Goal: Task Accomplishment & Management: Complete application form

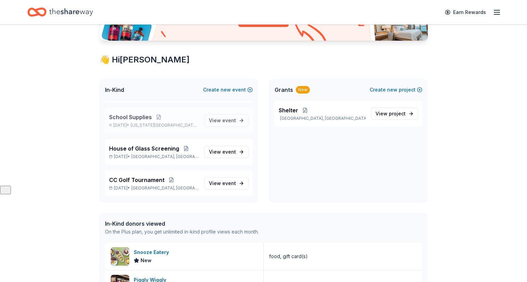
scroll to position [92, 0]
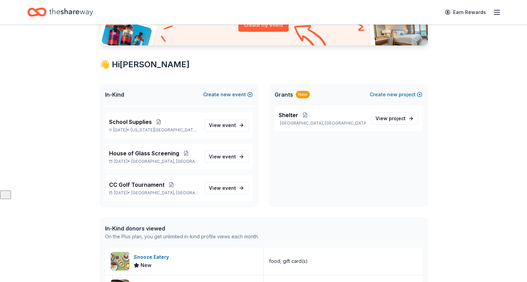
click at [221, 92] on button "Create new event" at bounding box center [228, 95] width 50 height 8
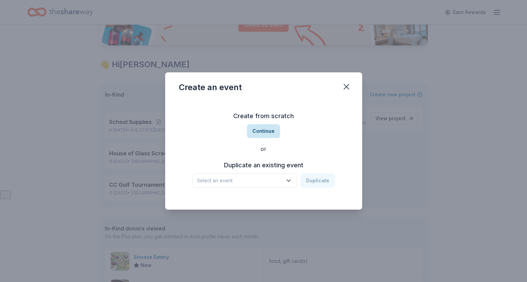
click at [261, 132] on button "Continue" at bounding box center [263, 131] width 33 height 14
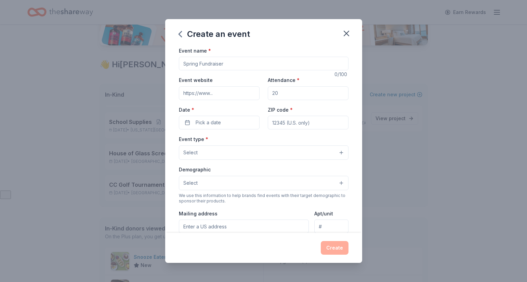
click at [222, 66] on input "Event name *" at bounding box center [264, 64] width 170 height 14
type input "@"
type input "22 Golf Tournament"
click at [283, 94] on input "Attendance *" at bounding box center [308, 93] width 81 height 14
type input "250"
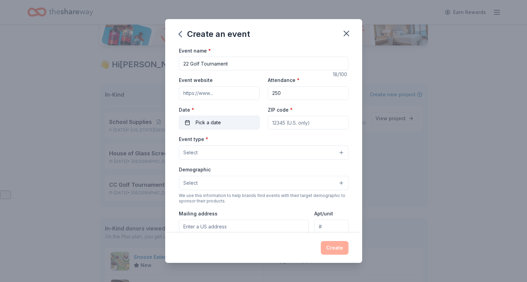
click at [206, 123] on span "Pick a date" at bounding box center [207, 123] width 25 height 8
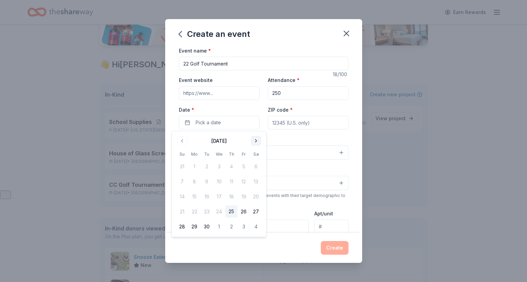
click at [258, 140] on button "Go to next month" at bounding box center [256, 141] width 10 height 10
click at [205, 182] on button "9" at bounding box center [207, 182] width 12 height 12
click at [298, 124] on input "ZIP code *" at bounding box center [308, 123] width 81 height 14
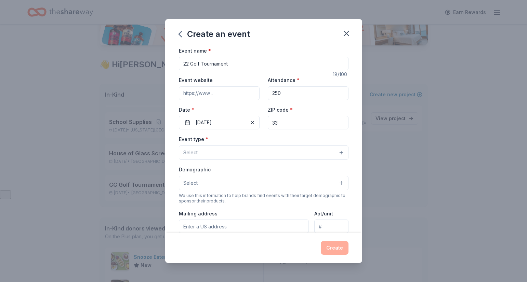
type input "33445"
click at [198, 150] on button "Select" at bounding box center [264, 153] width 170 height 14
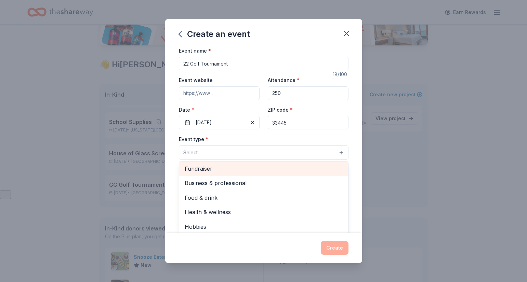
click at [205, 166] on span "Fundraiser" at bounding box center [264, 168] width 158 height 9
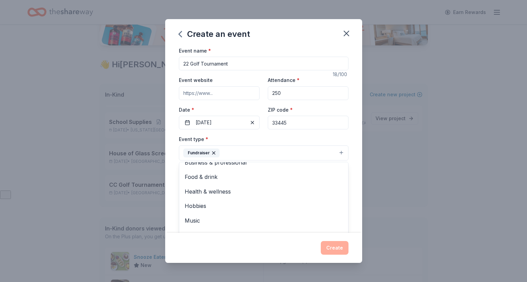
click at [116, 182] on div "Create an event Event name * 22 Golf Tournament 18 /100 Event website Attendanc…" at bounding box center [263, 141] width 527 height 282
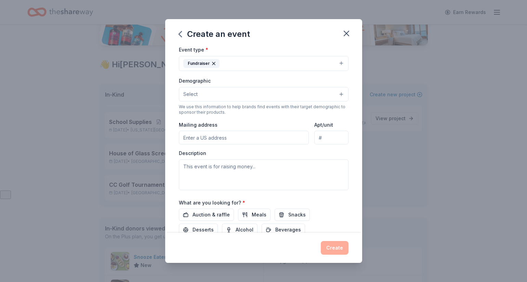
scroll to position [87, 0]
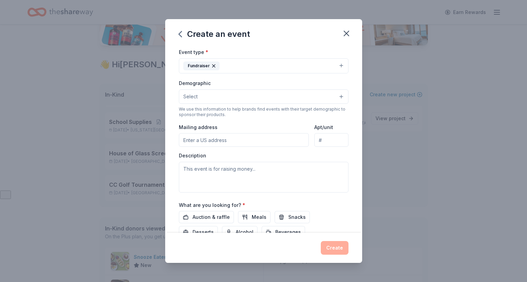
click at [249, 96] on button "Select" at bounding box center [264, 97] width 170 height 14
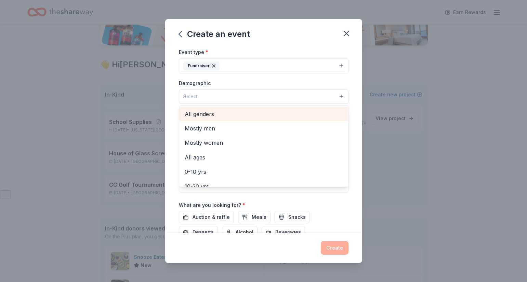
click at [199, 113] on span "All genders" at bounding box center [264, 114] width 158 height 9
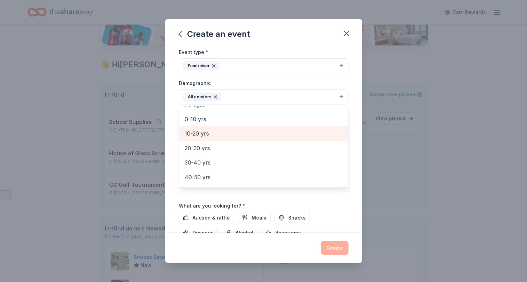
scroll to position [41, 0]
click at [205, 132] on span "10-20 yrs" at bounding box center [264, 131] width 158 height 9
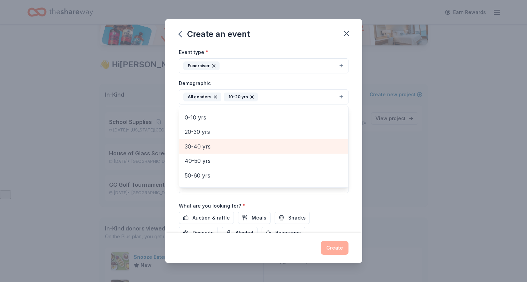
click at [205, 145] on span "30-40 yrs" at bounding box center [264, 146] width 158 height 9
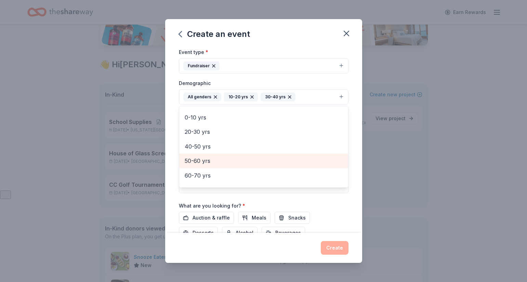
click at [203, 158] on span "50-60 yrs" at bounding box center [264, 161] width 158 height 9
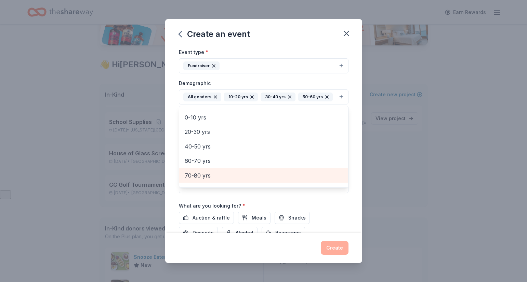
click at [200, 177] on span "70-80 yrs" at bounding box center [264, 175] width 158 height 9
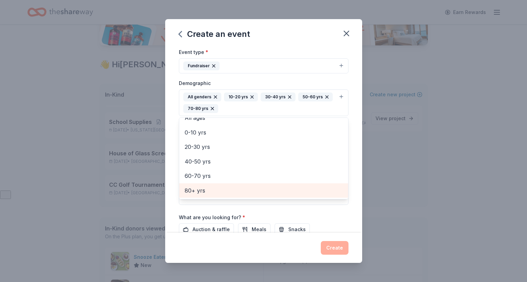
click at [200, 191] on span "80+ yrs" at bounding box center [264, 190] width 158 height 9
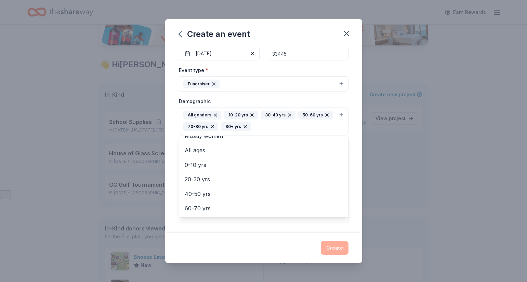
scroll to position [153, 0]
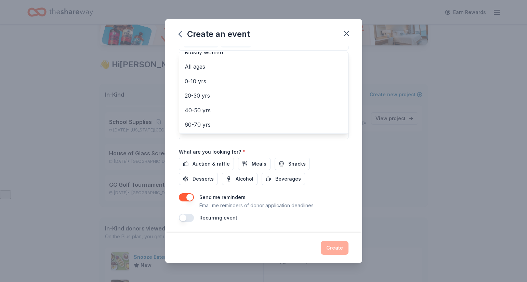
click at [207, 162] on div "Event name * 22 Golf Tournament 18 /100 Event website Attendance * 250 Date * […" at bounding box center [264, 58] width 170 height 329
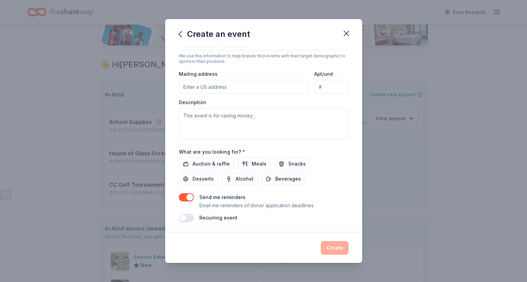
scroll to position [130, 0]
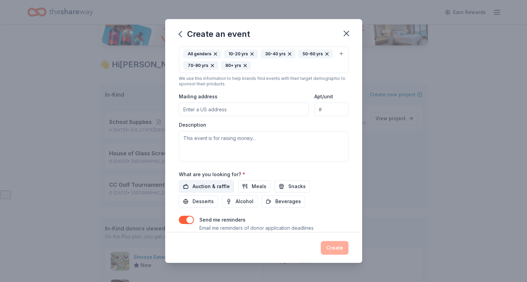
click at [202, 182] on button "Auction & raffle" at bounding box center [206, 186] width 55 height 12
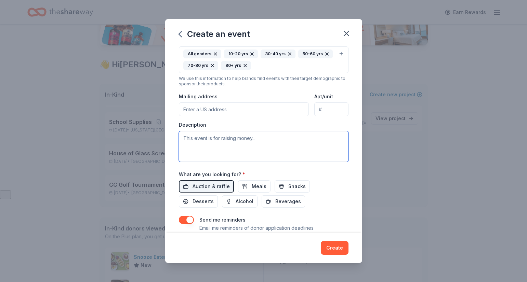
click at [203, 141] on textarea at bounding box center [264, 146] width 170 height 31
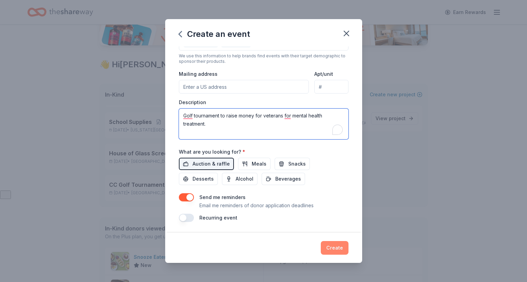
type textarea "Golf tournament to raise money for veterans for mental health treatment."
click at [339, 246] on button "Create" at bounding box center [335, 248] width 28 height 14
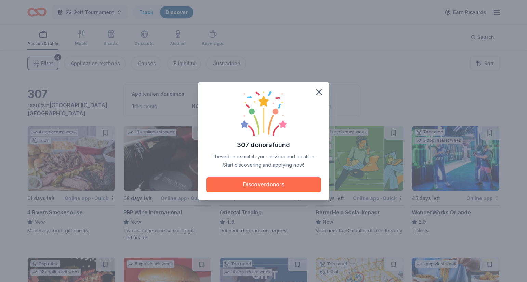
click at [277, 185] on button "Discover donors" at bounding box center [263, 184] width 115 height 15
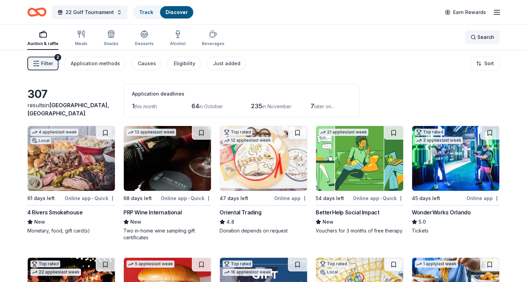
click at [481, 41] on span "Search" at bounding box center [485, 37] width 17 height 8
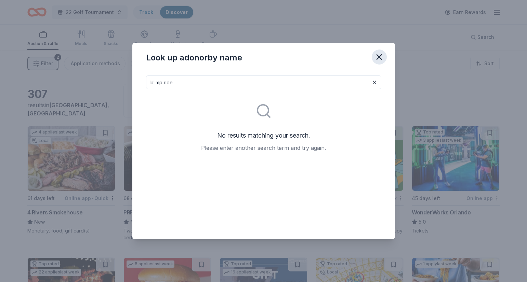
type input "blimp ride"
click at [376, 59] on icon "button" at bounding box center [379, 57] width 10 height 10
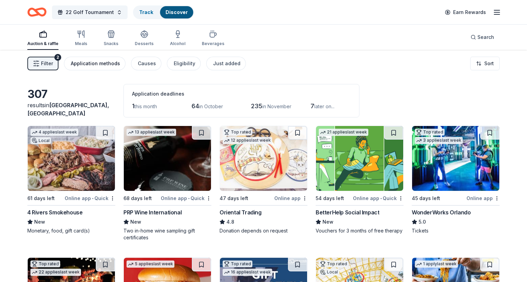
click at [95, 64] on div "Application methods" at bounding box center [95, 63] width 49 height 8
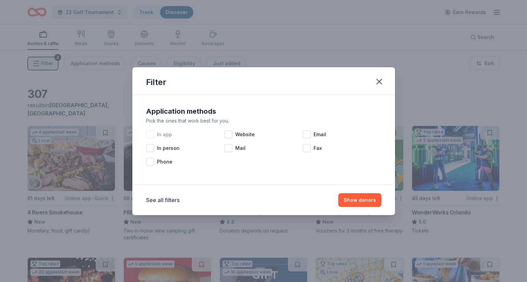
click at [150, 134] on div at bounding box center [150, 135] width 8 height 8
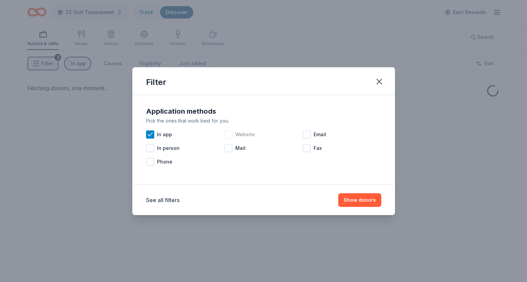
click at [228, 132] on div at bounding box center [228, 135] width 8 height 8
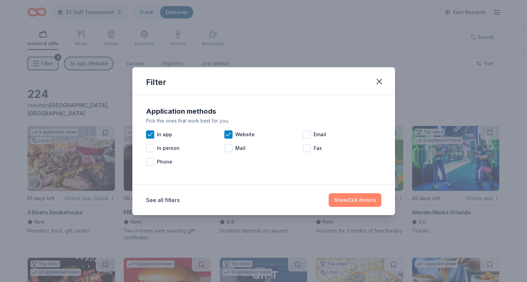
click at [361, 202] on button "Show 224 donors" at bounding box center [354, 200] width 53 height 14
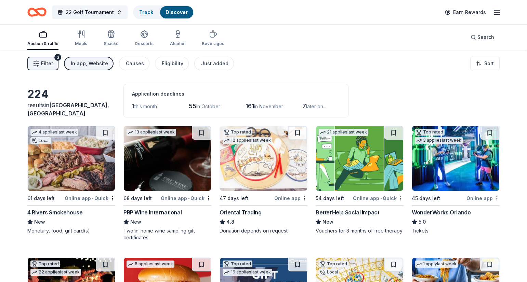
click at [64, 57] on button "In app, Website" at bounding box center [89, 64] width 50 height 14
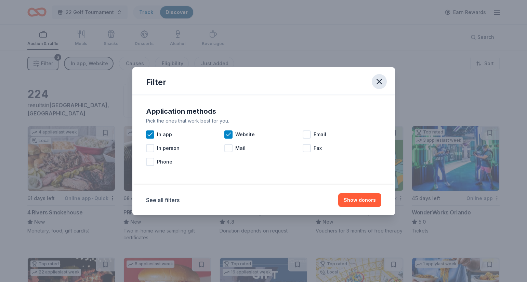
click at [381, 80] on icon "button" at bounding box center [379, 82] width 10 height 10
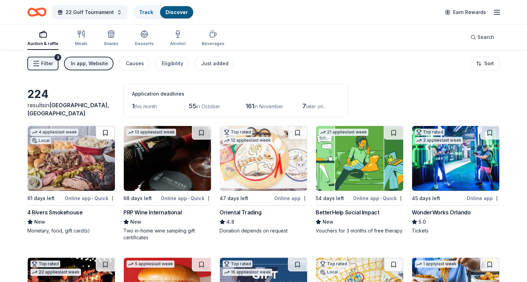
click at [105, 133] on button at bounding box center [105, 133] width 19 height 14
click at [202, 130] on button at bounding box center [201, 133] width 19 height 14
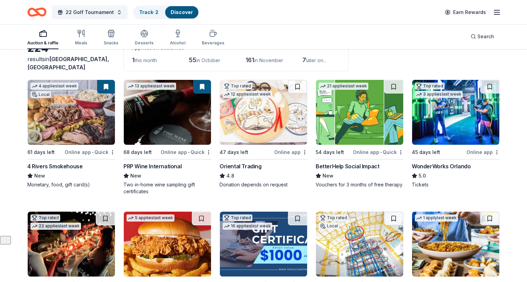
scroll to position [47, 0]
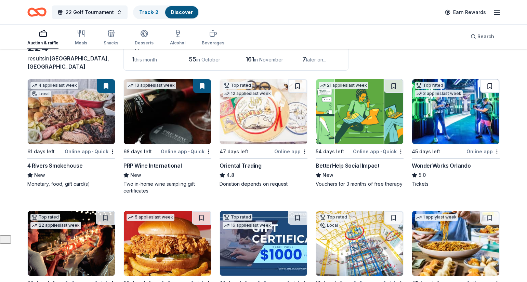
click at [489, 86] on button at bounding box center [489, 86] width 19 height 14
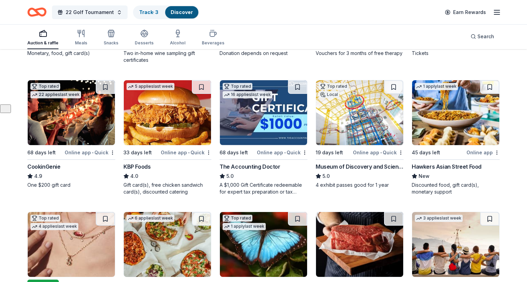
scroll to position [175, 0]
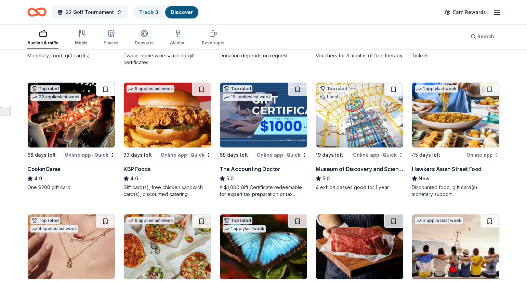
click at [107, 87] on button at bounding box center [105, 90] width 19 height 14
click at [202, 87] on button at bounding box center [201, 90] width 19 height 14
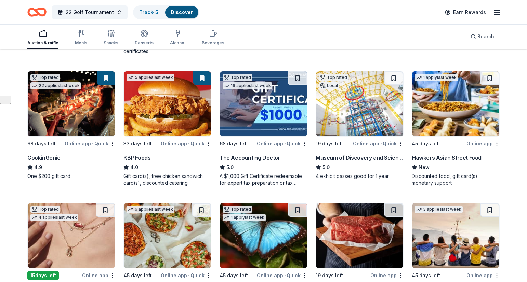
scroll to position [188, 0]
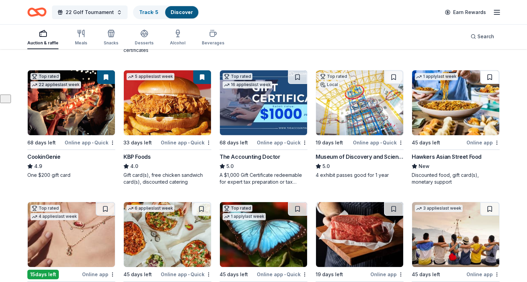
click at [490, 78] on button at bounding box center [489, 77] width 19 height 14
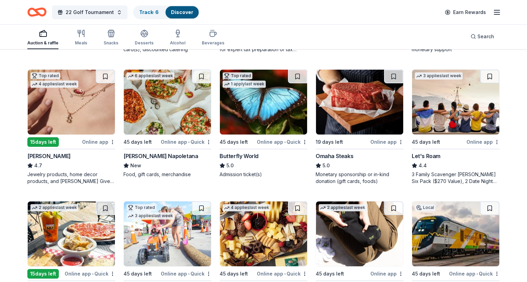
scroll to position [321, 0]
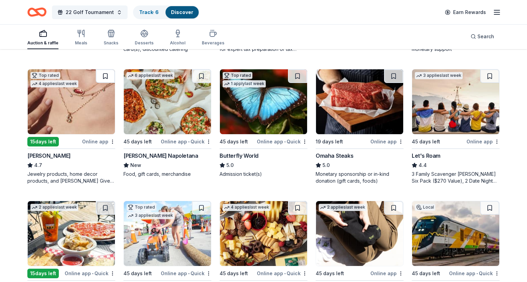
click at [106, 76] on button at bounding box center [105, 76] width 19 height 14
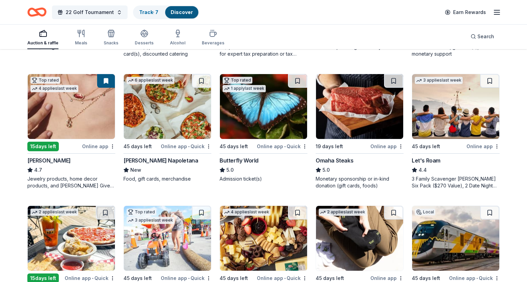
scroll to position [319, 0]
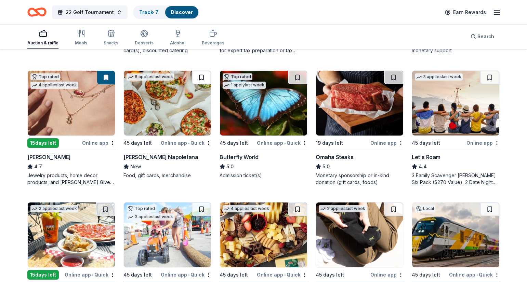
click at [206, 76] on button at bounding box center [201, 78] width 19 height 14
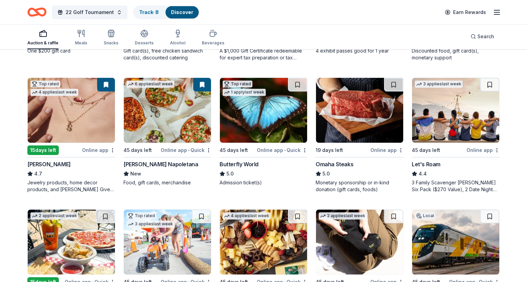
scroll to position [314, 0]
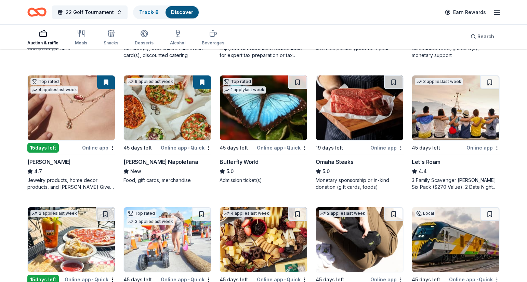
click at [245, 161] on div "Butterfly World" at bounding box center [238, 162] width 39 height 8
click at [298, 78] on button at bounding box center [297, 83] width 19 height 14
click at [393, 82] on button at bounding box center [393, 83] width 19 height 14
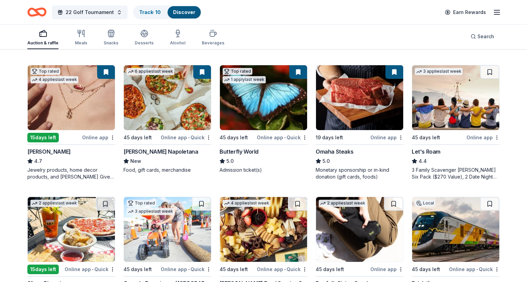
scroll to position [327, 0]
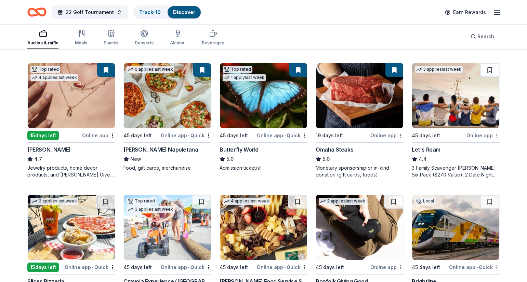
click at [488, 68] on button at bounding box center [489, 70] width 19 height 14
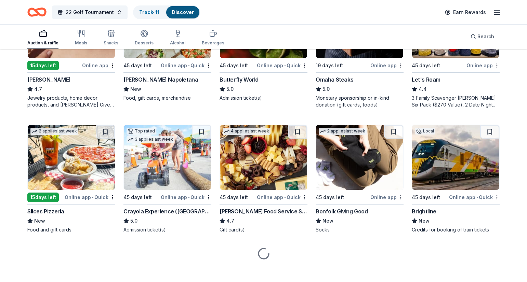
scroll to position [403, 0]
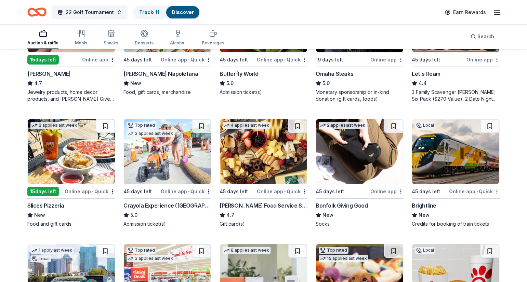
click at [106, 127] on button at bounding box center [105, 126] width 19 height 14
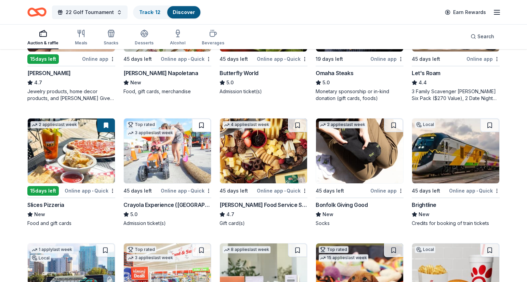
click at [203, 125] on button at bounding box center [201, 126] width 19 height 14
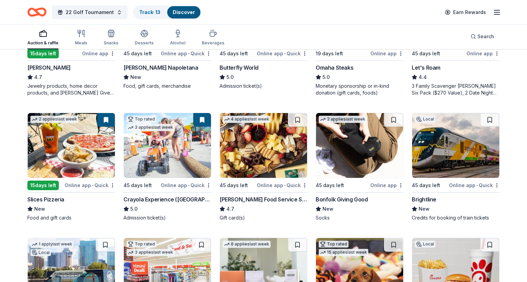
scroll to position [409, 0]
click at [296, 118] on button at bounding box center [297, 120] width 19 height 14
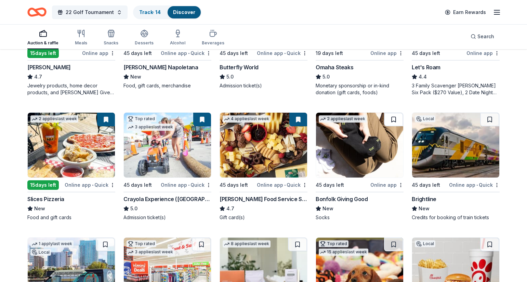
click at [391, 120] on button at bounding box center [393, 120] width 19 height 14
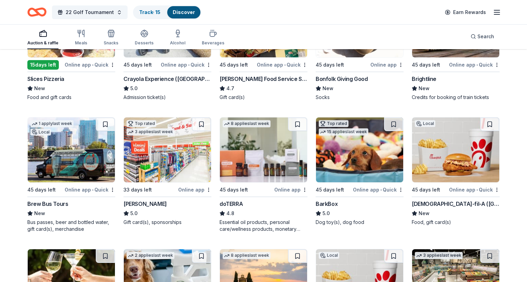
scroll to position [530, 0]
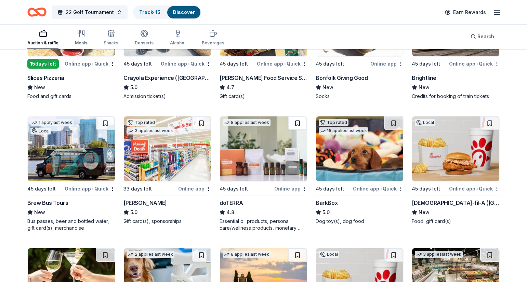
click at [298, 124] on button at bounding box center [297, 124] width 19 height 14
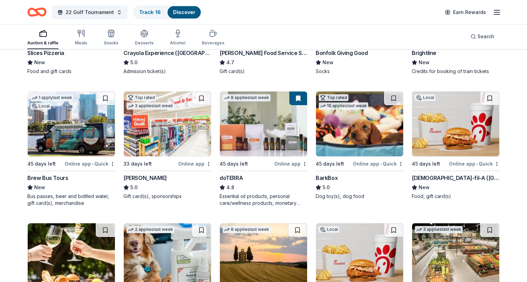
scroll to position [557, 0]
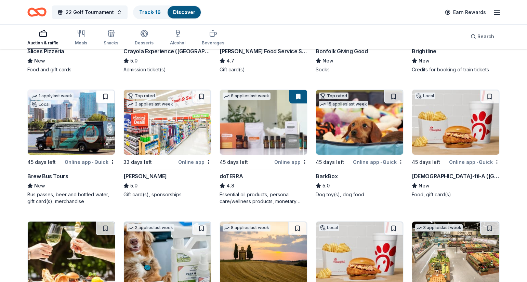
click at [104, 97] on button at bounding box center [105, 97] width 19 height 14
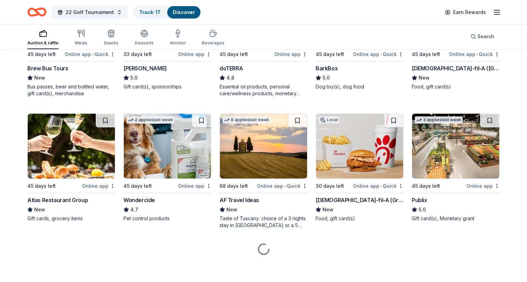
scroll to position [666, 0]
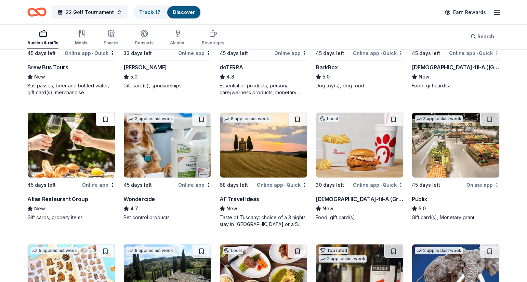
click at [102, 120] on button at bounding box center [105, 120] width 19 height 14
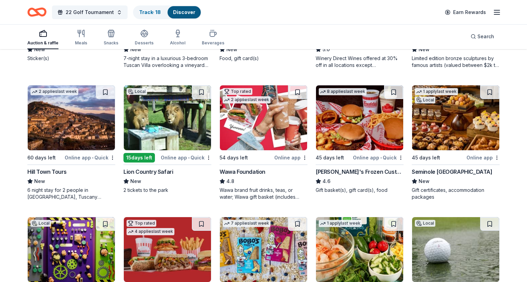
scroll to position [961, 0]
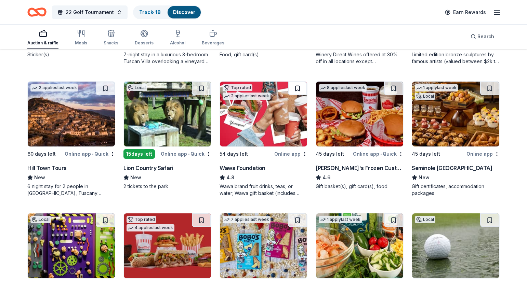
click at [297, 87] on button at bounding box center [297, 89] width 19 height 14
click at [391, 89] on button at bounding box center [393, 89] width 19 height 14
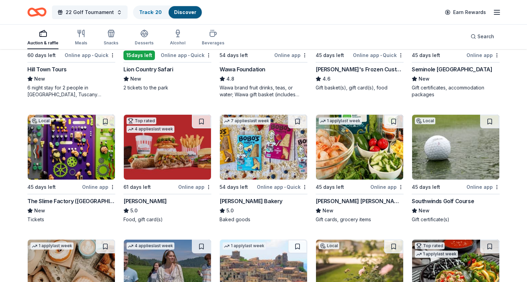
scroll to position [1061, 0]
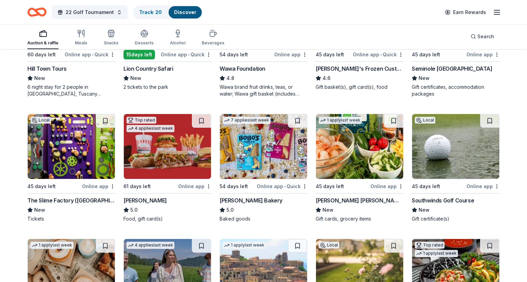
click at [199, 120] on button at bounding box center [201, 121] width 19 height 14
click at [294, 121] on button at bounding box center [297, 121] width 19 height 14
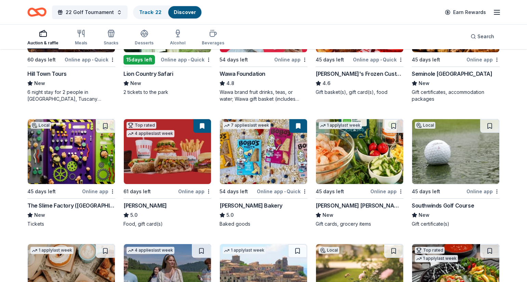
click at [392, 127] on button at bounding box center [393, 126] width 19 height 14
click at [490, 127] on button at bounding box center [489, 126] width 19 height 14
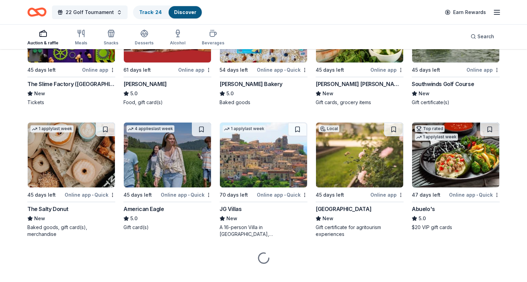
scroll to position [1182, 0]
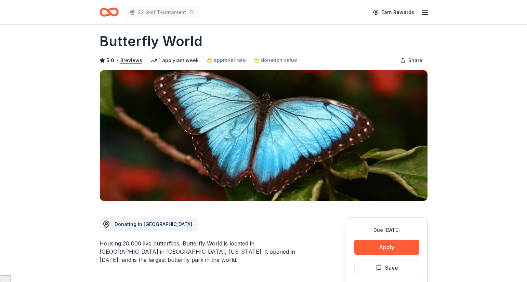
scroll to position [6, 0]
